Goal: Entertainment & Leisure: Browse casually

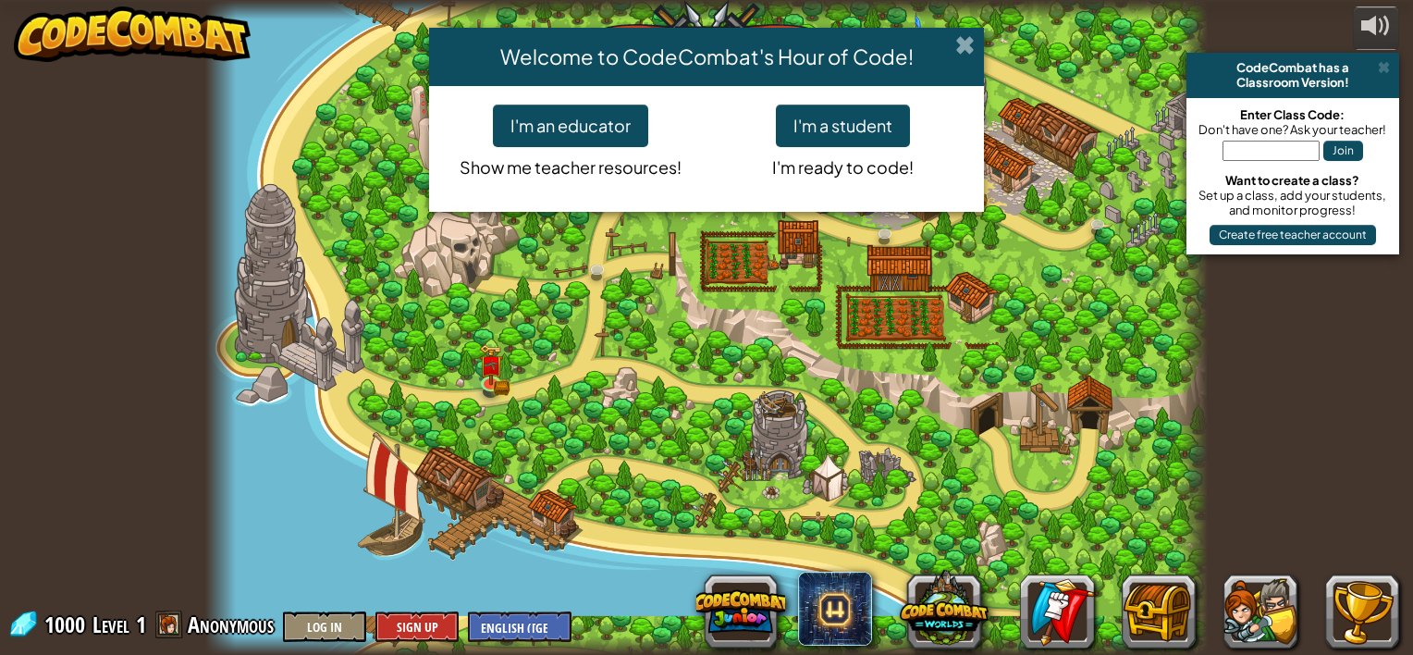
click at [958, 42] on span at bounding box center [964, 44] width 19 height 19
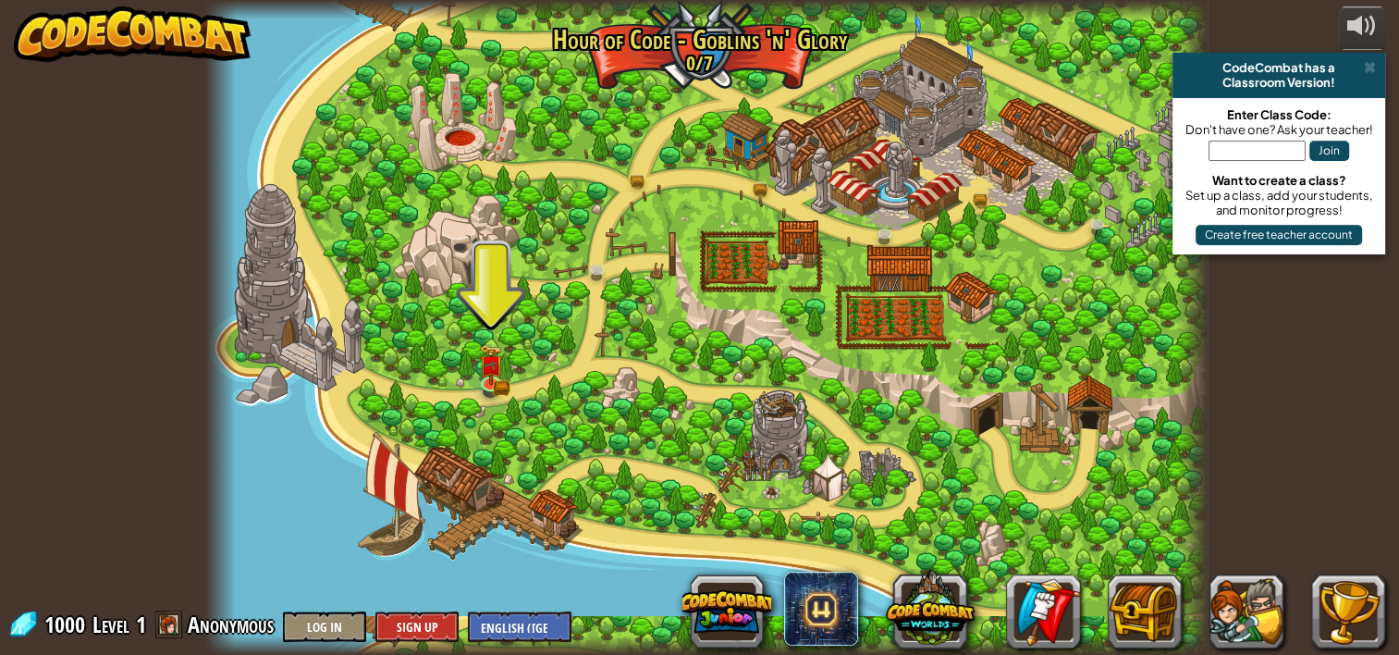
click at [491, 337] on div at bounding box center [706, 327] width 1002 height 655
click at [480, 354] on img at bounding box center [491, 354] width 25 height 54
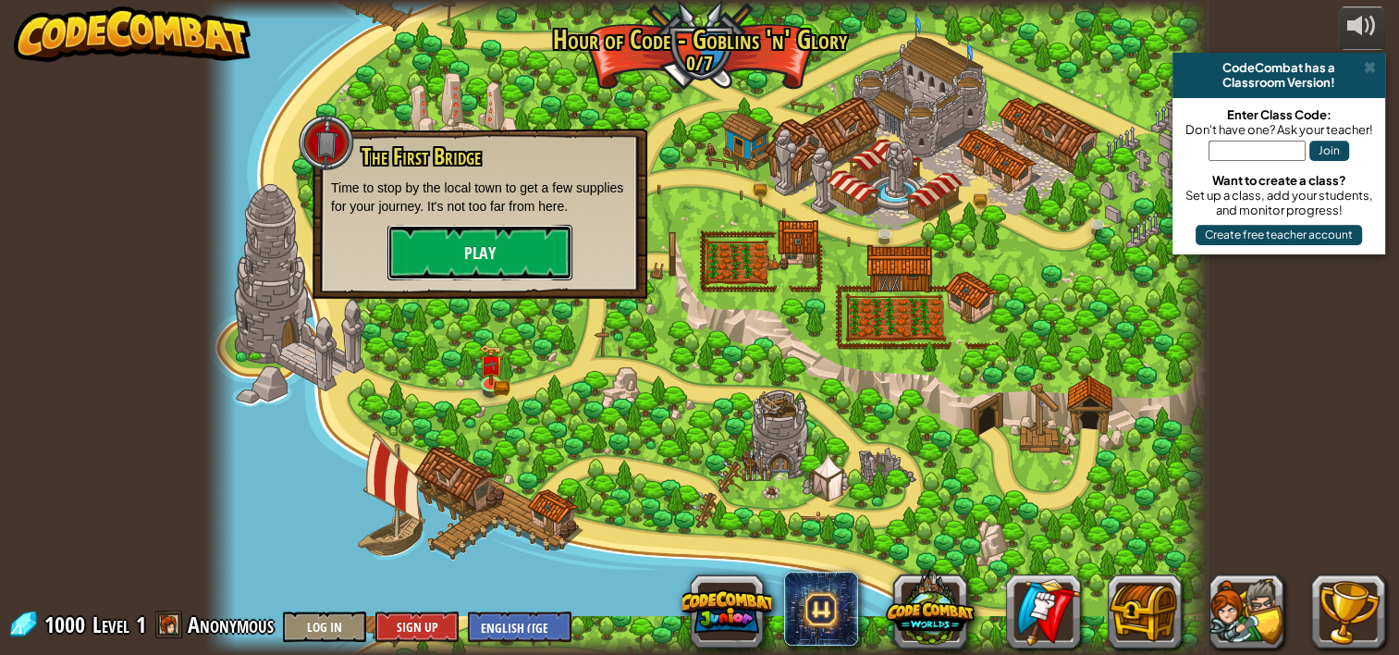
click at [475, 238] on button "Play" at bounding box center [480, 252] width 185 height 55
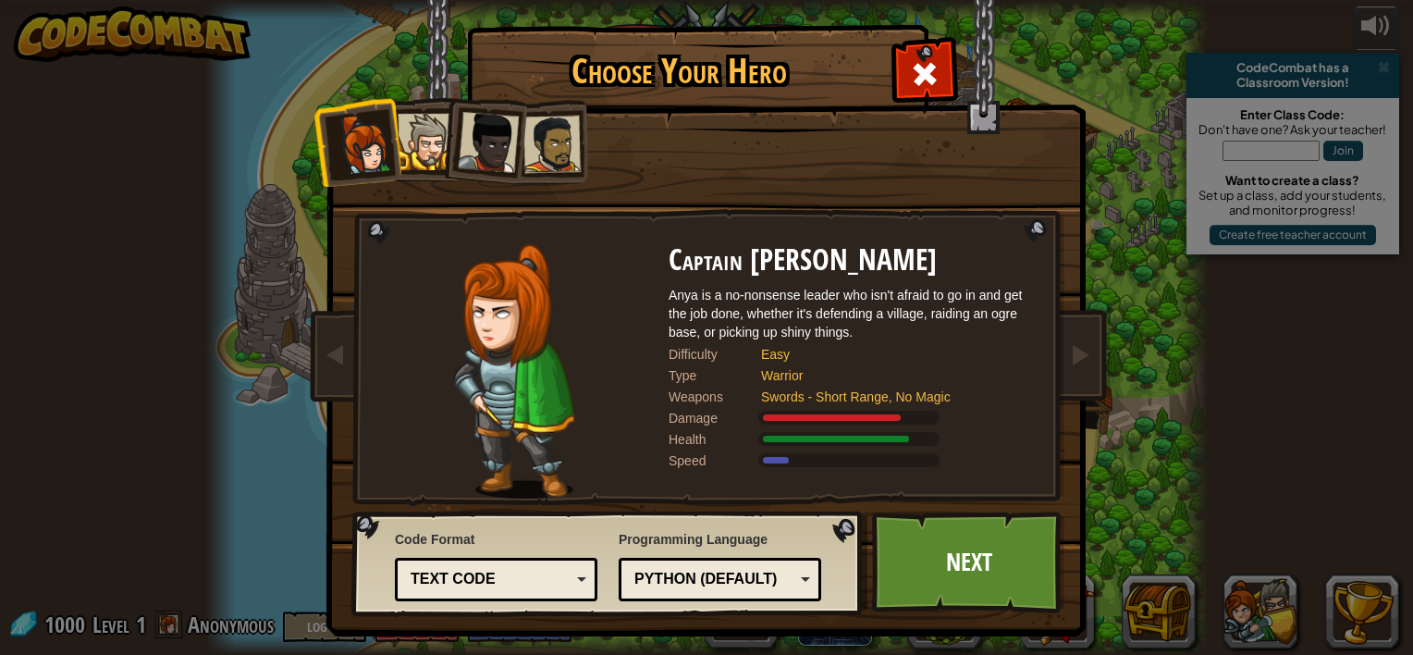
click at [467, 145] on div at bounding box center [488, 142] width 61 height 61
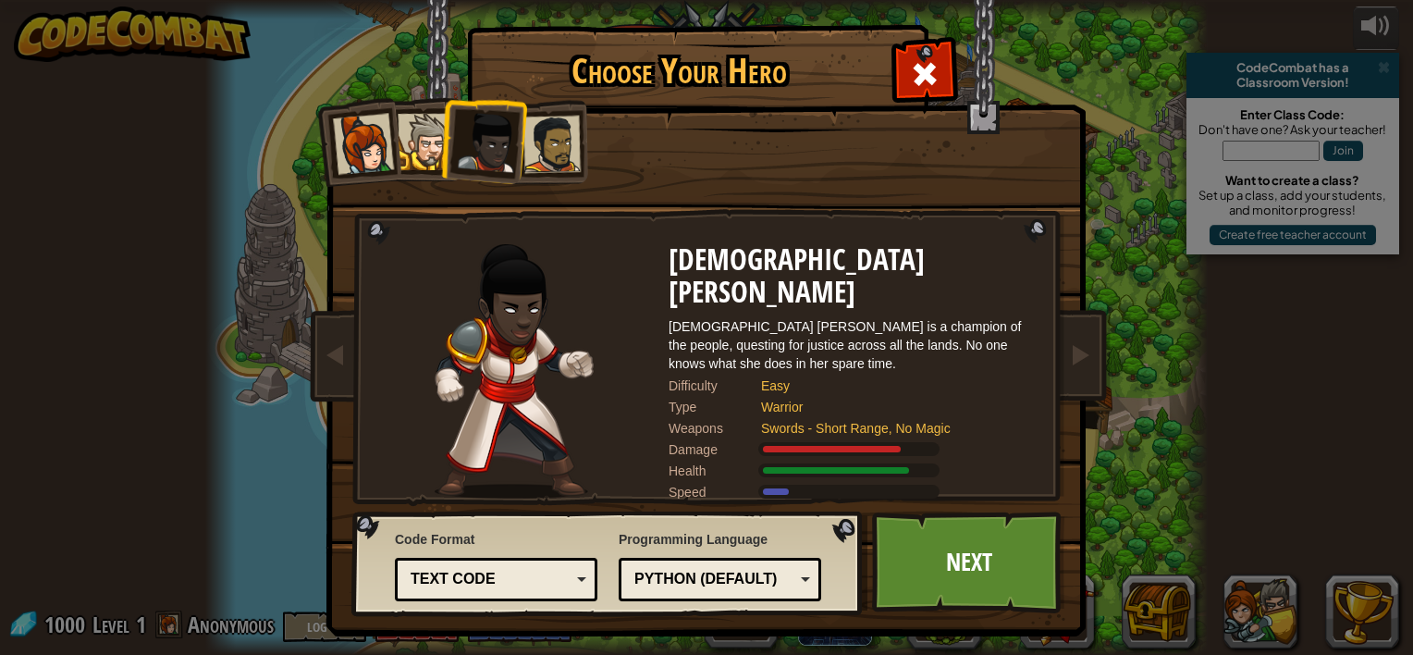
click at [548, 152] on div at bounding box center [552, 144] width 57 height 57
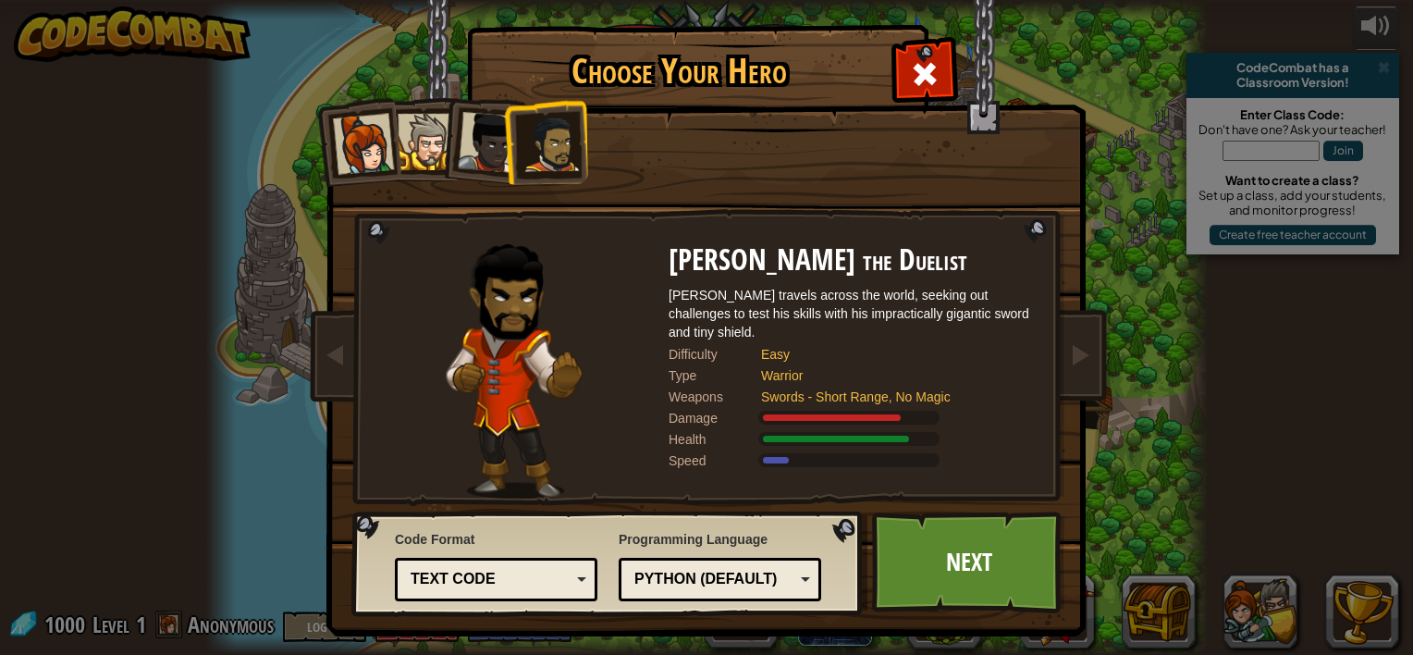
click at [427, 131] on div at bounding box center [426, 142] width 56 height 56
